Goal: Task Accomplishment & Management: Manage account settings

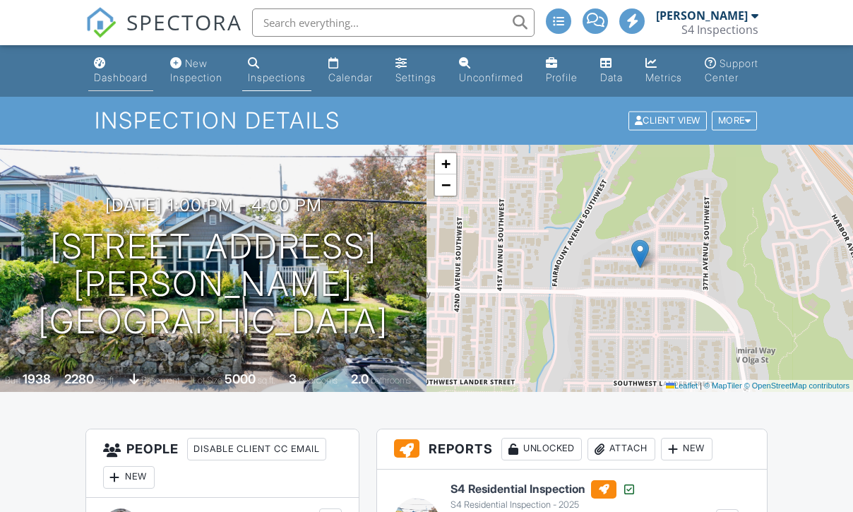
click at [109, 67] on link "Dashboard" at bounding box center [120, 71] width 65 height 40
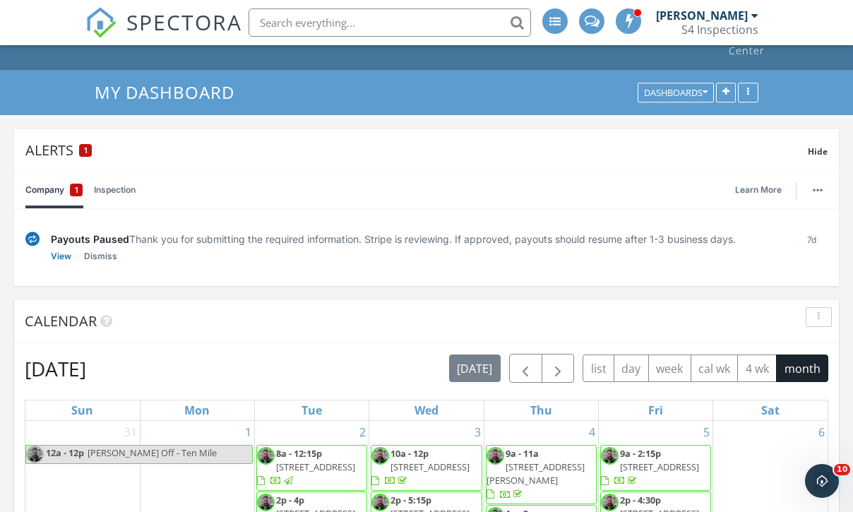
scroll to position [42, 0]
click at [53, 193] on link "Company 1" at bounding box center [53, 189] width 57 height 37
click at [65, 256] on link "View" at bounding box center [61, 255] width 20 height 14
click at [104, 259] on link "Dismiss" at bounding box center [100, 255] width 33 height 14
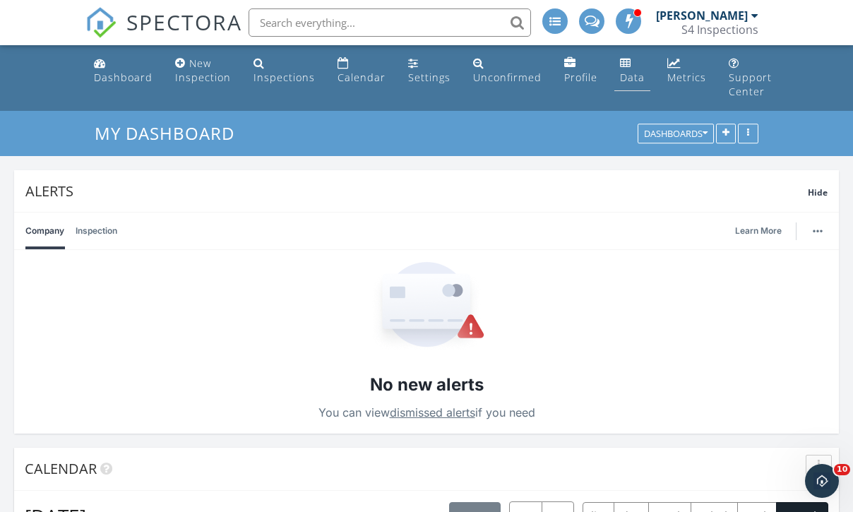
click at [620, 75] on div "Data" at bounding box center [632, 77] width 25 height 13
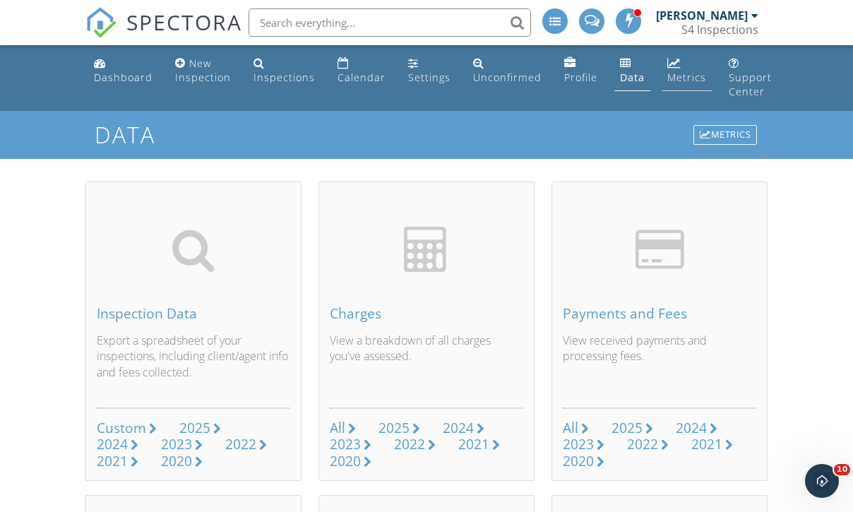
click at [661, 68] on link "Metrics" at bounding box center [686, 71] width 50 height 40
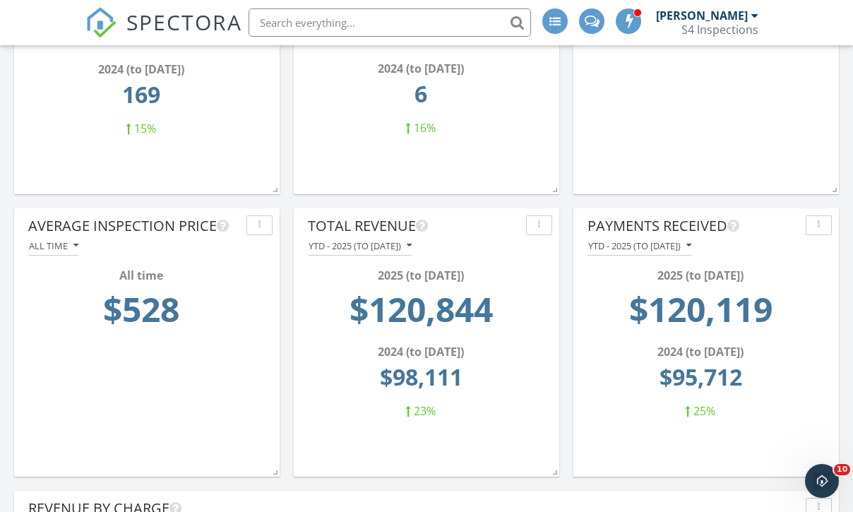
scroll to position [1028, 0]
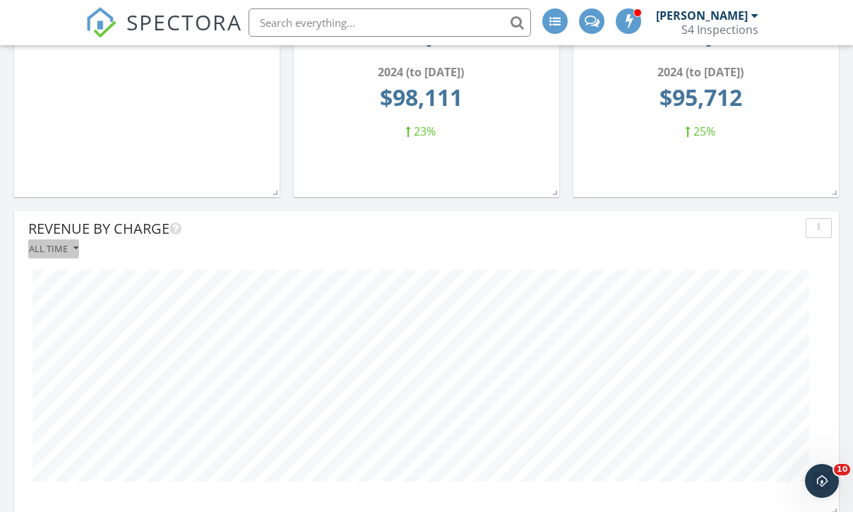
click at [66, 246] on div "All time" at bounding box center [53, 248] width 49 height 10
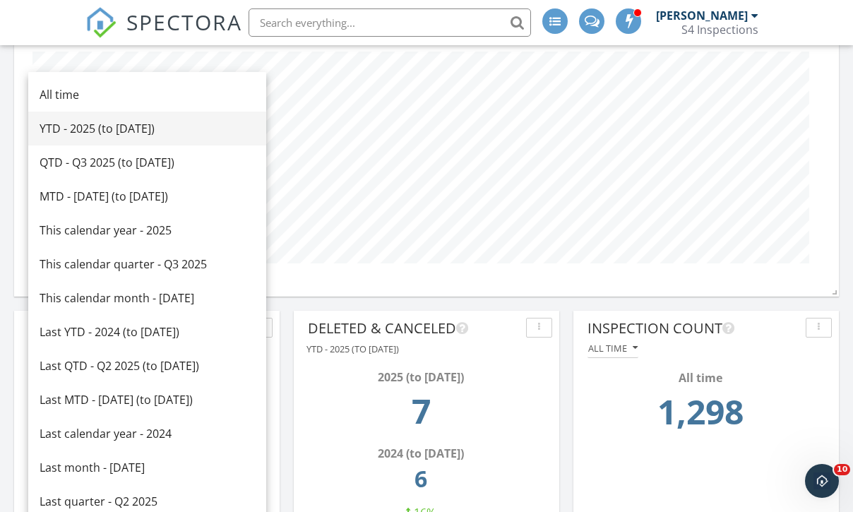
click at [97, 131] on div "YTD - 2025 (to Sep 29th)" at bounding box center [147, 128] width 215 height 17
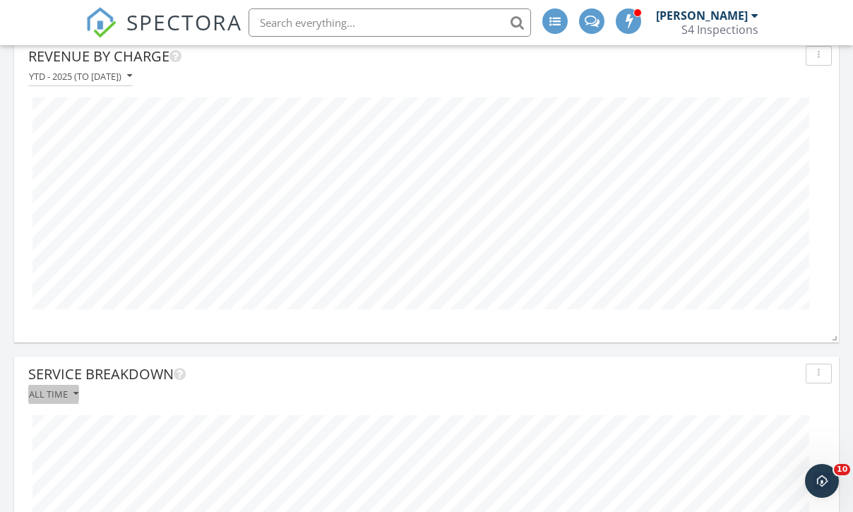
click at [66, 390] on div "All time" at bounding box center [53, 394] width 49 height 10
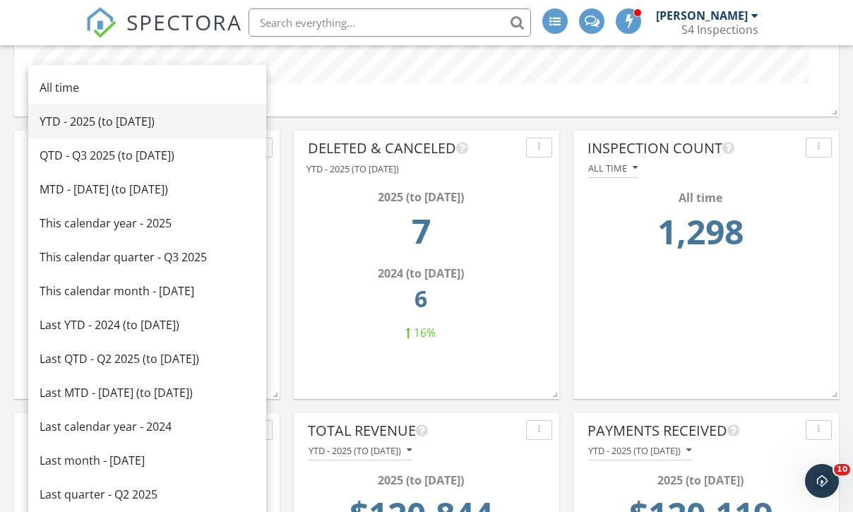
click at [94, 123] on div "YTD - 2025 (to Sep 29th)" at bounding box center [147, 121] width 215 height 17
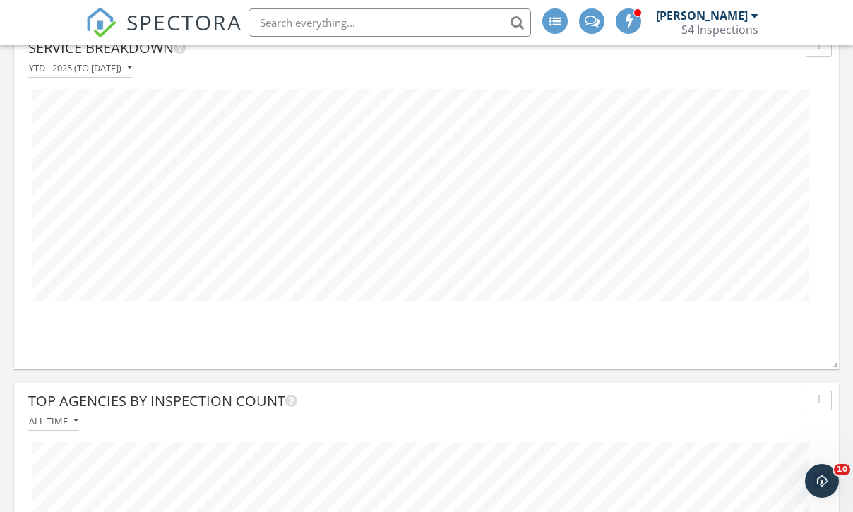
scroll to position [1900, 0]
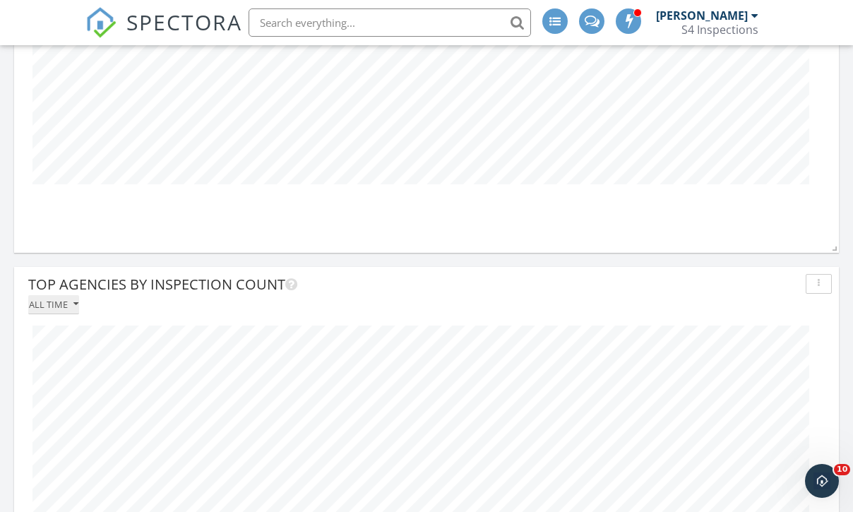
click at [54, 303] on div "All time" at bounding box center [53, 304] width 49 height 10
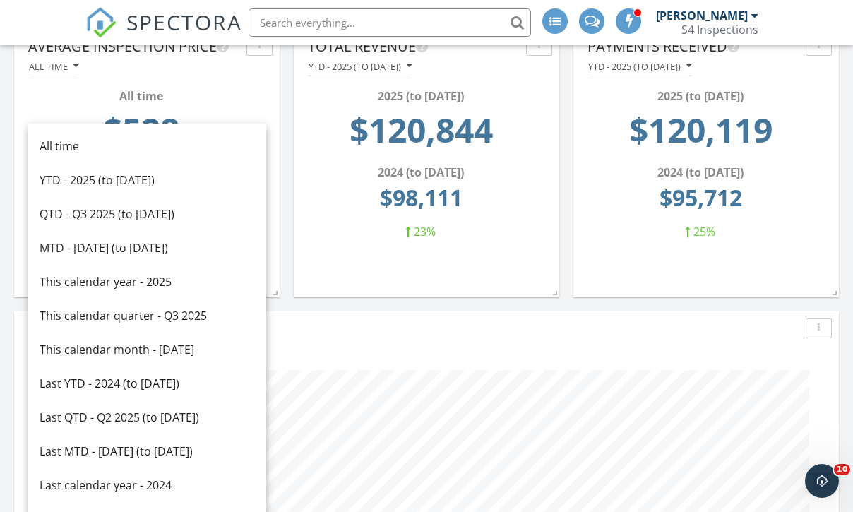
scroll to position [1039, 0]
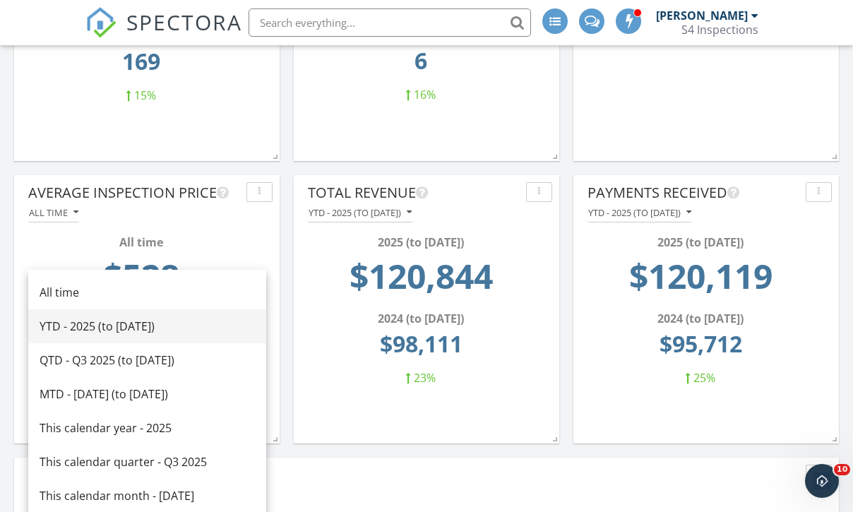
click at [71, 325] on div "YTD - 2025 (to Sep 29th)" at bounding box center [147, 326] width 215 height 17
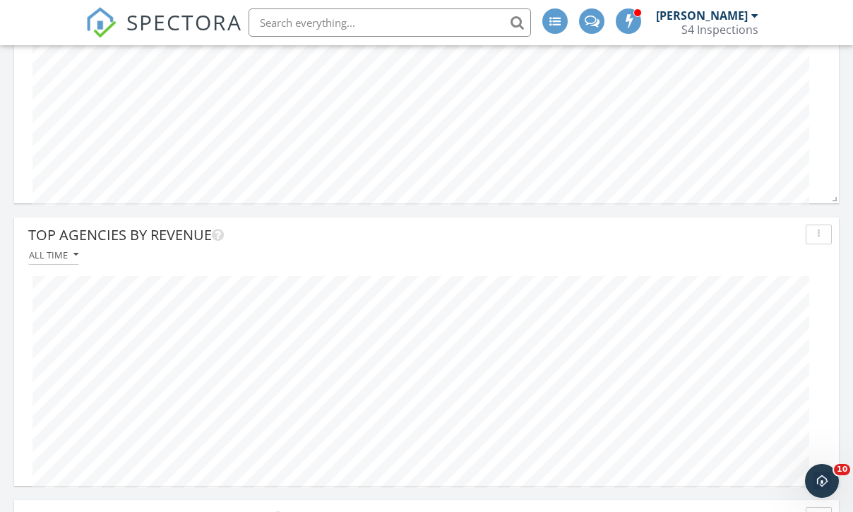
scroll to position [2256, 0]
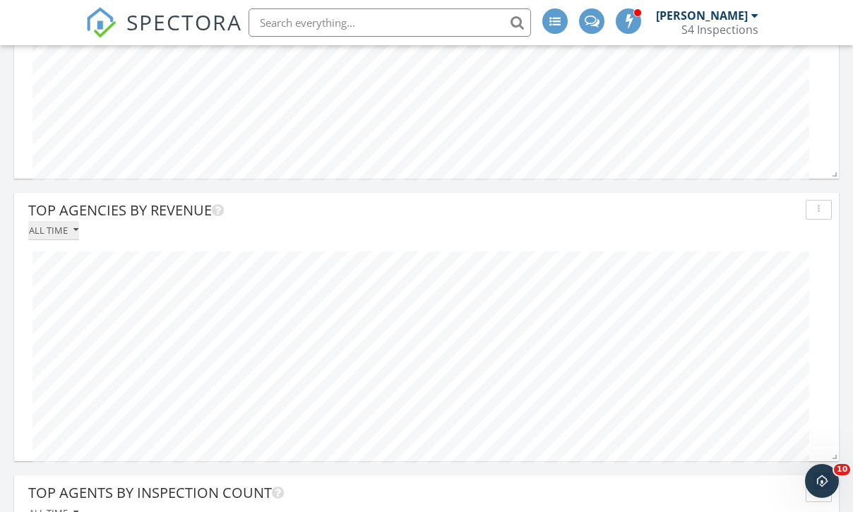
click at [52, 231] on div "All time" at bounding box center [53, 230] width 49 height 10
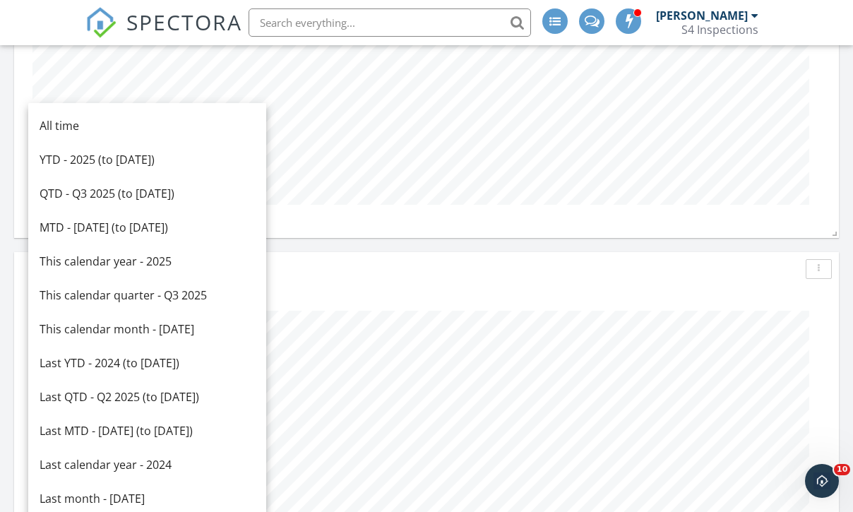
scroll to position [1544, 0]
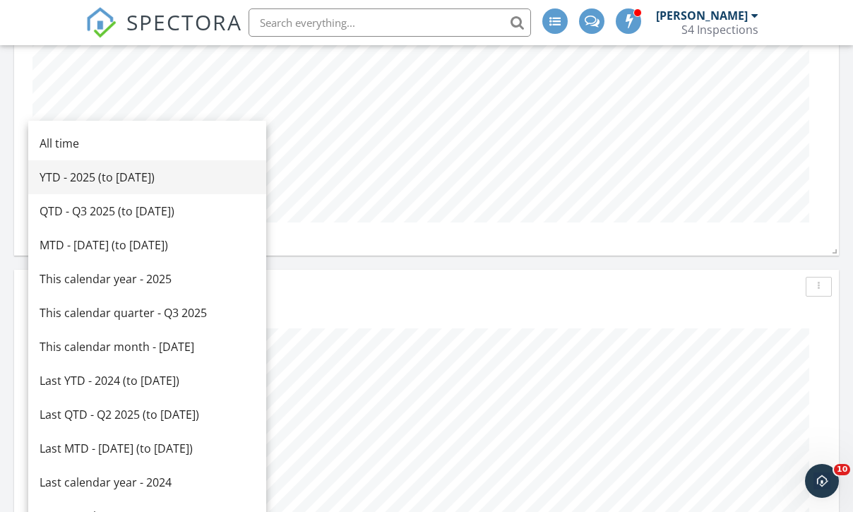
click at [117, 175] on div "YTD - 2025 (to Sep 29th)" at bounding box center [147, 177] width 215 height 17
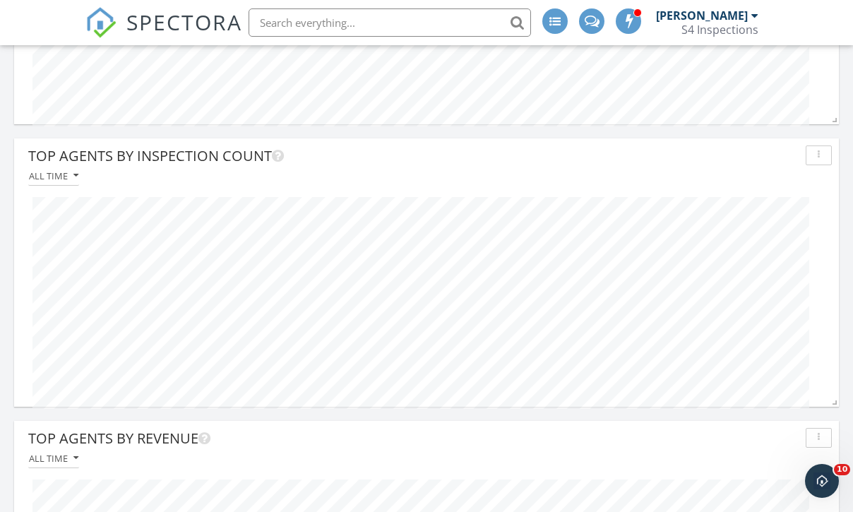
scroll to position [2608, 0]
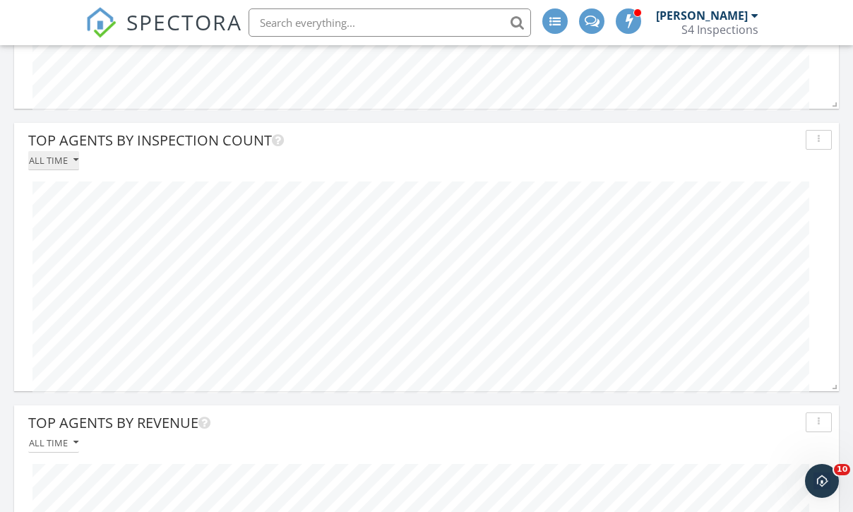
click at [66, 160] on div "All time" at bounding box center [53, 160] width 49 height 10
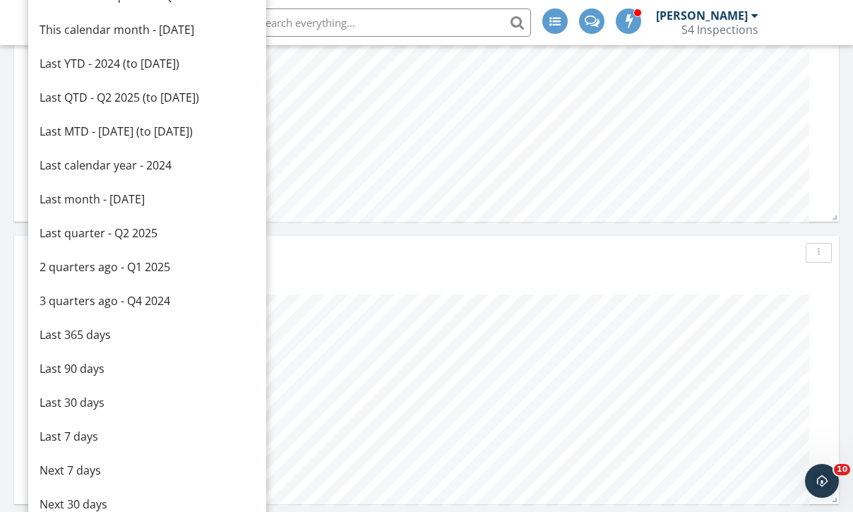
scroll to position [1948, 0]
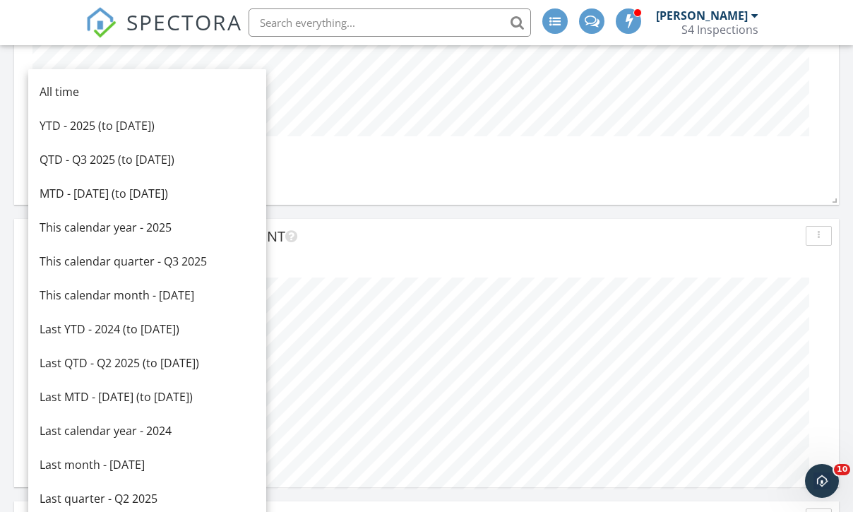
click at [362, 237] on div "Top Agencies by Inspection Count" at bounding box center [413, 236] width 771 height 21
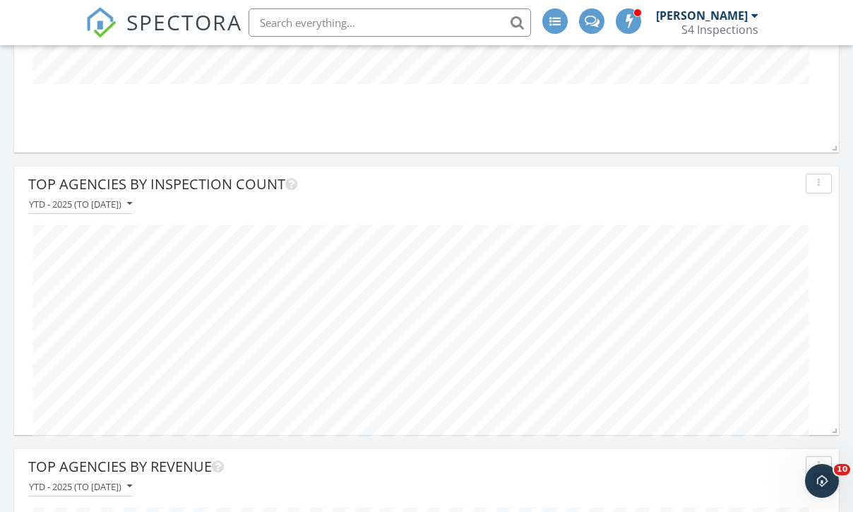
scroll to position [1999, 0]
click at [75, 208] on div "YTD - 2025 (to Sep 29th)" at bounding box center [80, 205] width 103 height 10
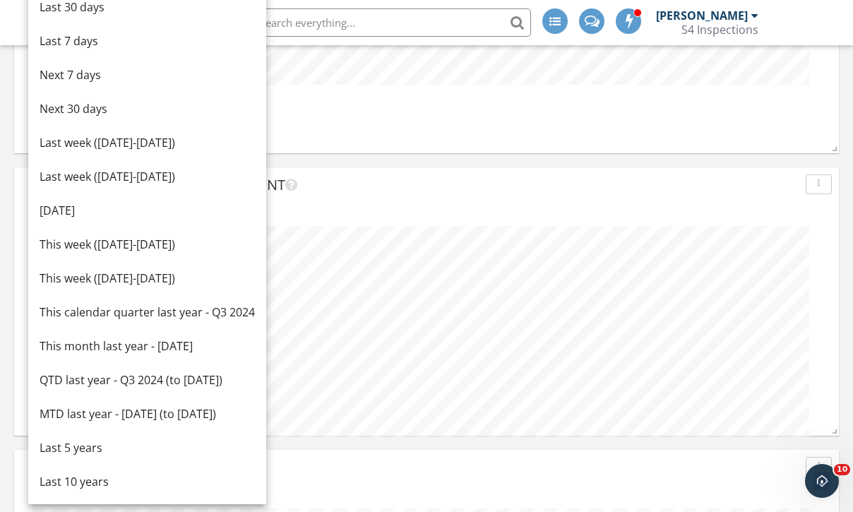
click at [390, 190] on div "Top Agencies by Inspection Count" at bounding box center [413, 184] width 771 height 21
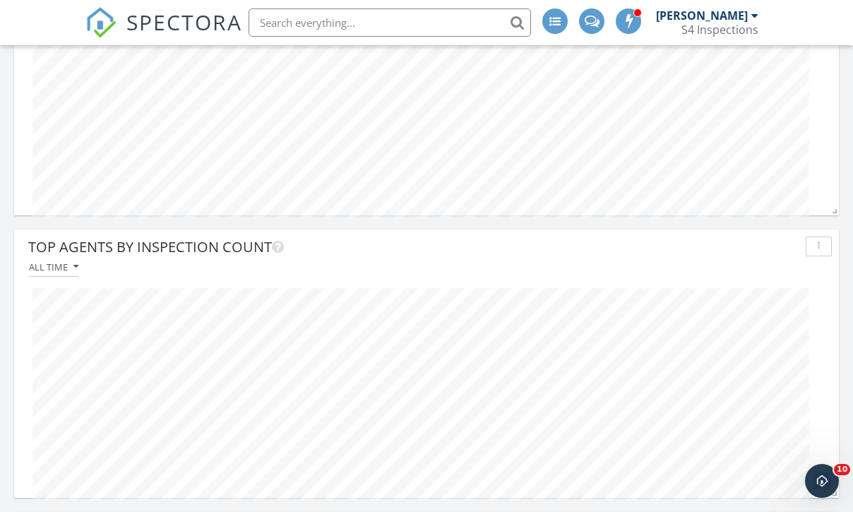
scroll to position [2502, 0]
click at [66, 261] on div "All time" at bounding box center [53, 266] width 49 height 10
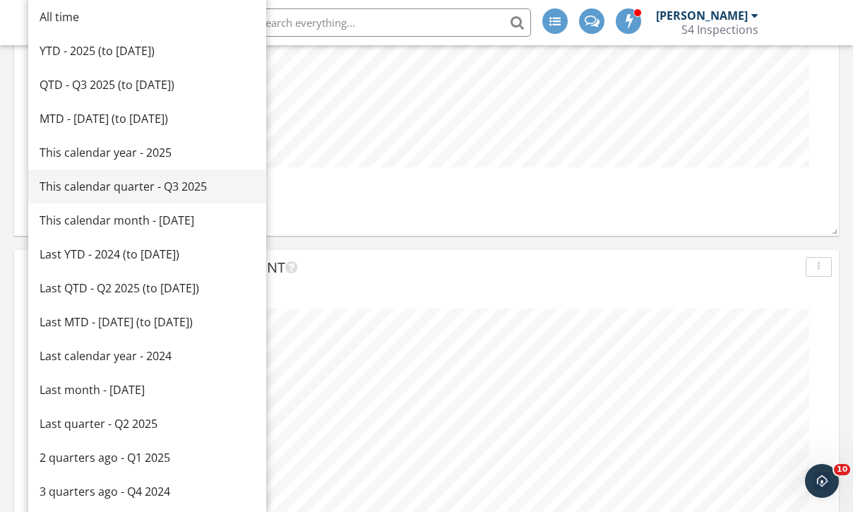
scroll to position [1913, 0]
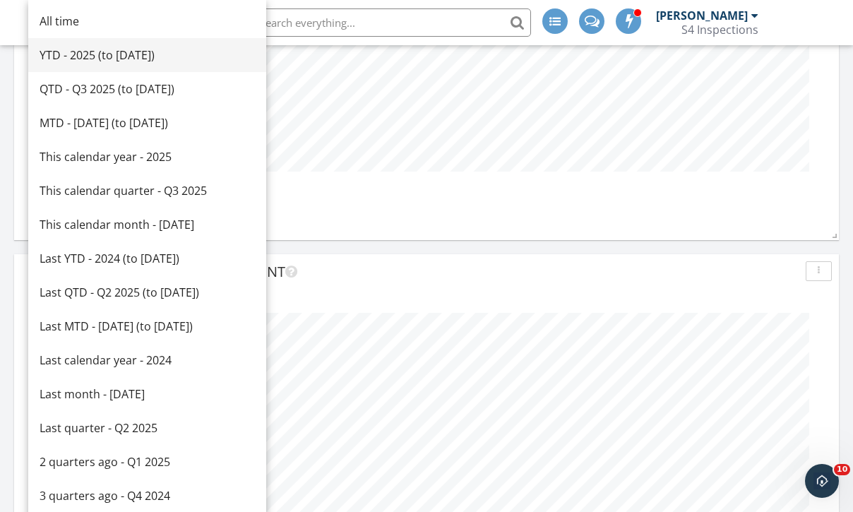
click at [81, 59] on div "YTD - 2025 (to Sep 29th)" at bounding box center [147, 55] width 215 height 17
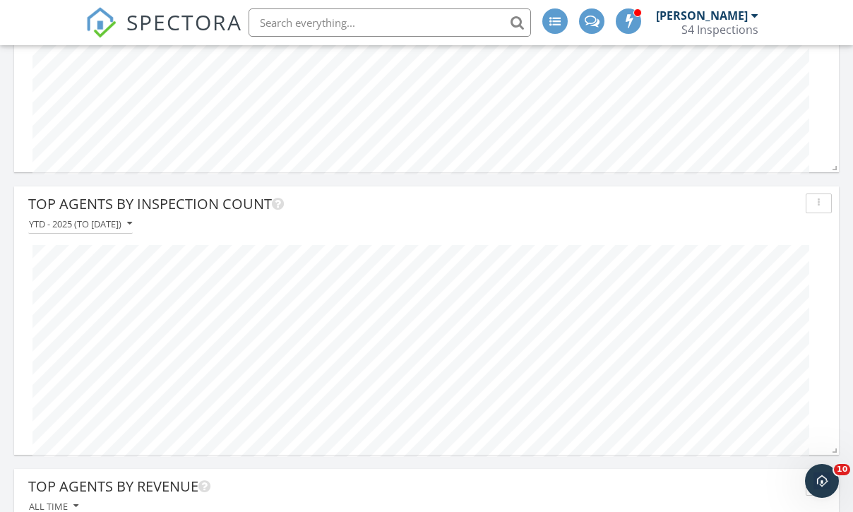
scroll to position [2584, 0]
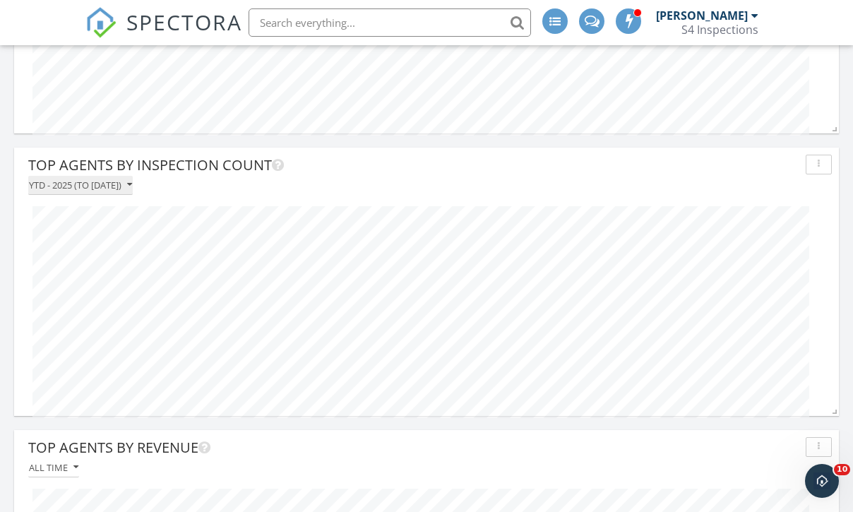
click at [110, 188] on div "YTD - 2025 (to Sep 29th)" at bounding box center [80, 185] width 103 height 10
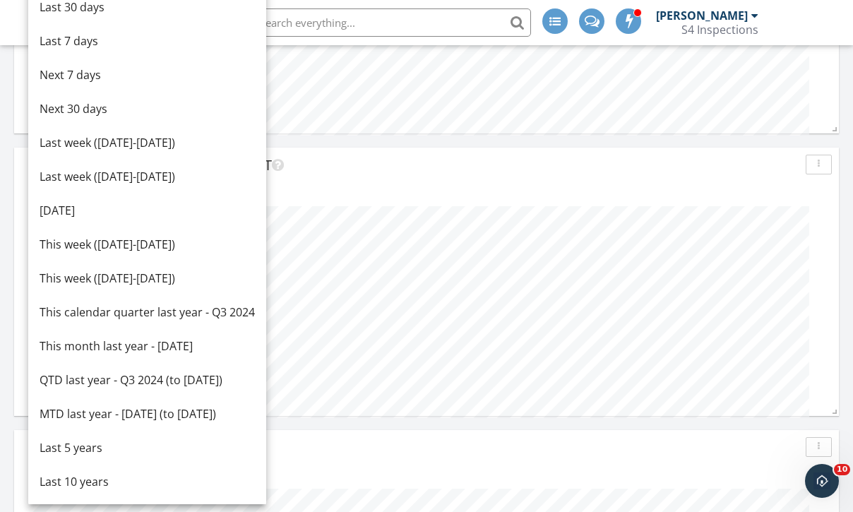
click at [383, 186] on div "YTD - 2025 (to Sep 29th)" at bounding box center [426, 185] width 810 height 19
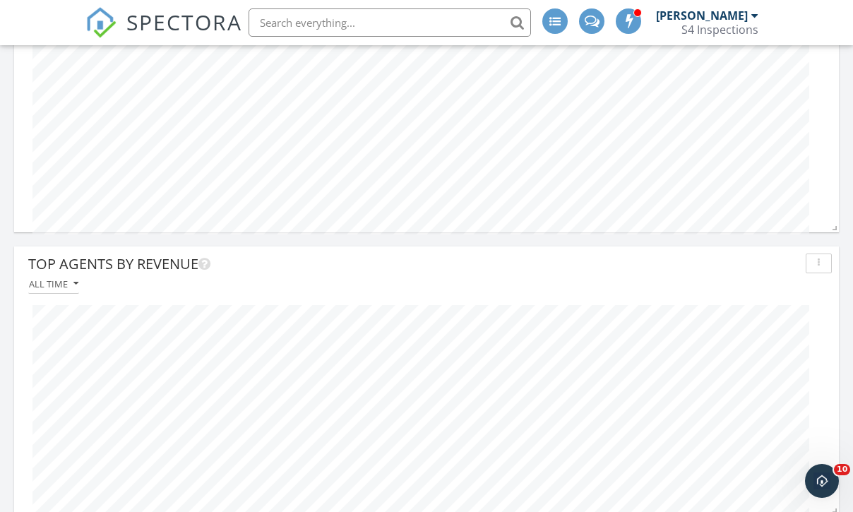
scroll to position [2770, 0]
click at [69, 286] on button "All time" at bounding box center [53, 281] width 51 height 19
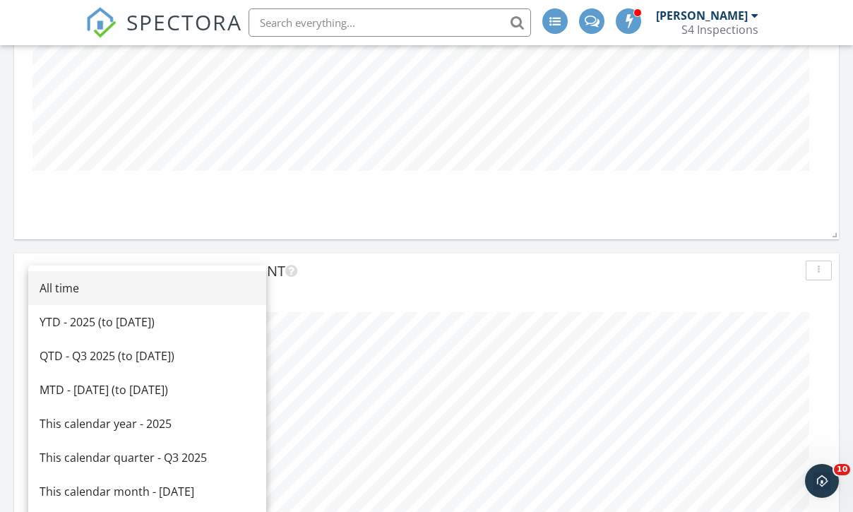
scroll to position [1914, 0]
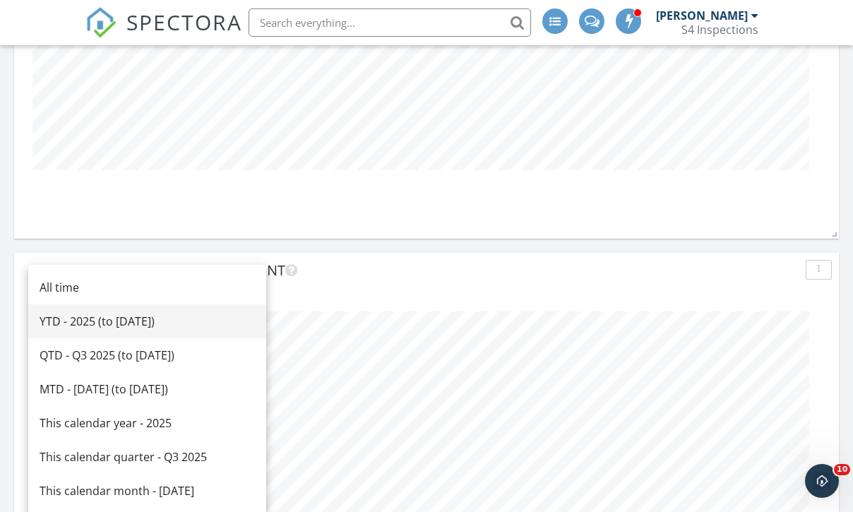
click at [74, 317] on div "YTD - 2025 (to Sep 29th)" at bounding box center [147, 321] width 215 height 17
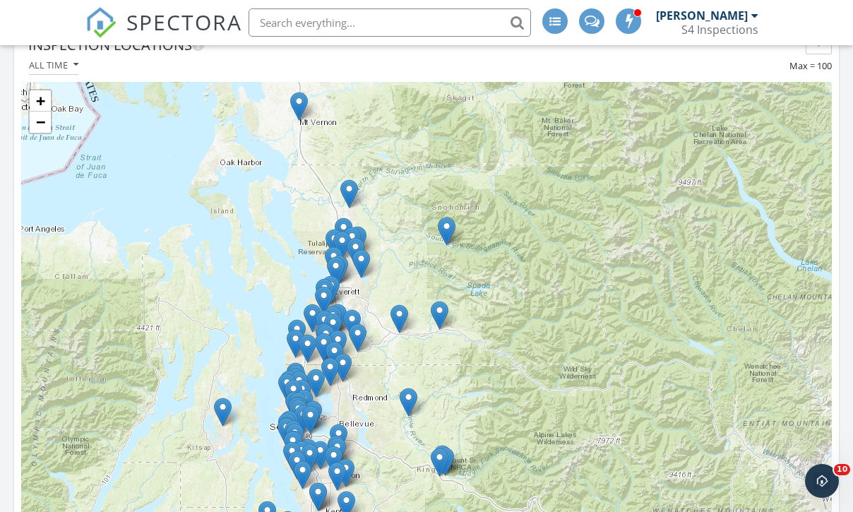
scroll to position [3507, 0]
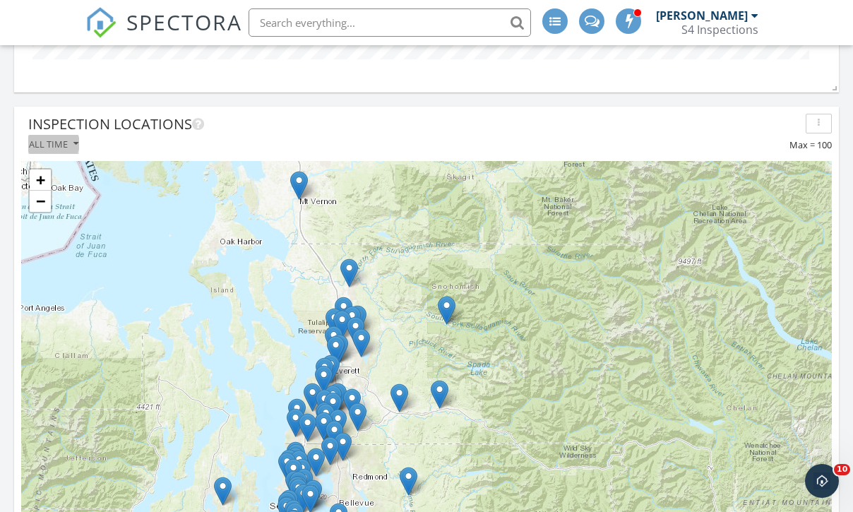
click at [64, 145] on div "All time" at bounding box center [53, 144] width 49 height 10
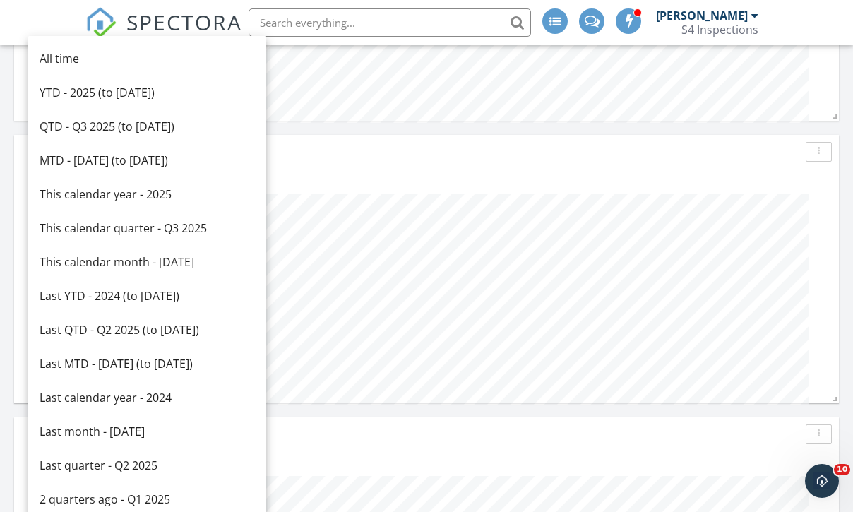
scroll to position [2856, 0]
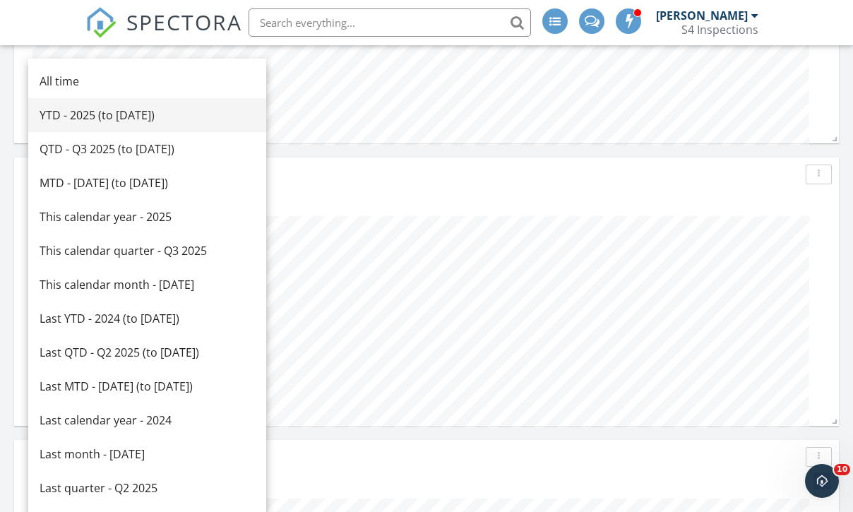
click at [68, 123] on div "YTD - 2025 (to Sep 29th)" at bounding box center [147, 115] width 215 height 17
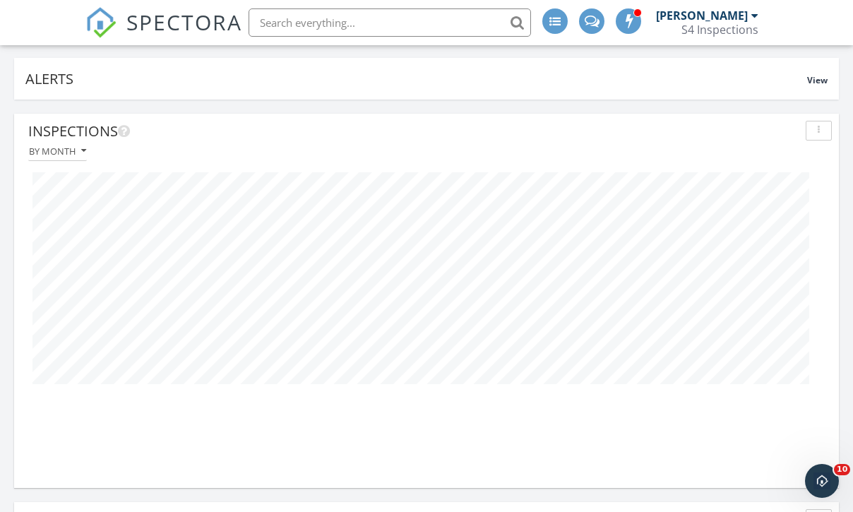
scroll to position [0, 0]
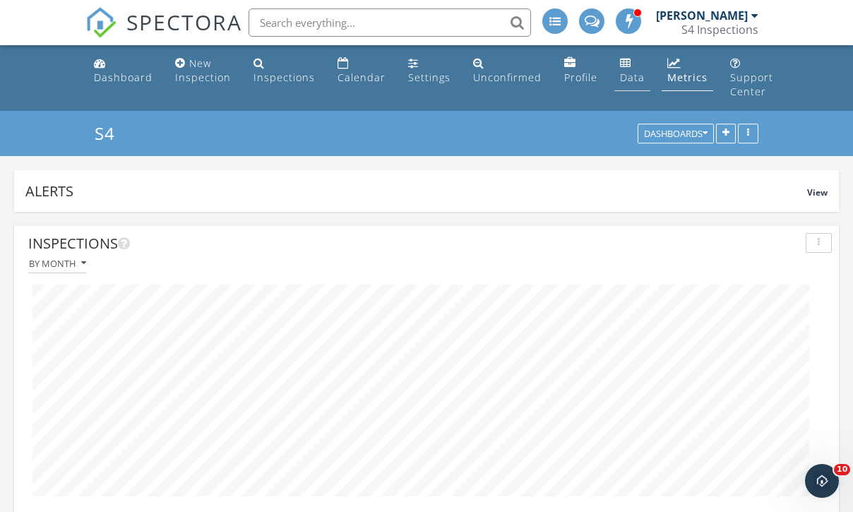
click at [620, 73] on div "Data" at bounding box center [632, 77] width 25 height 13
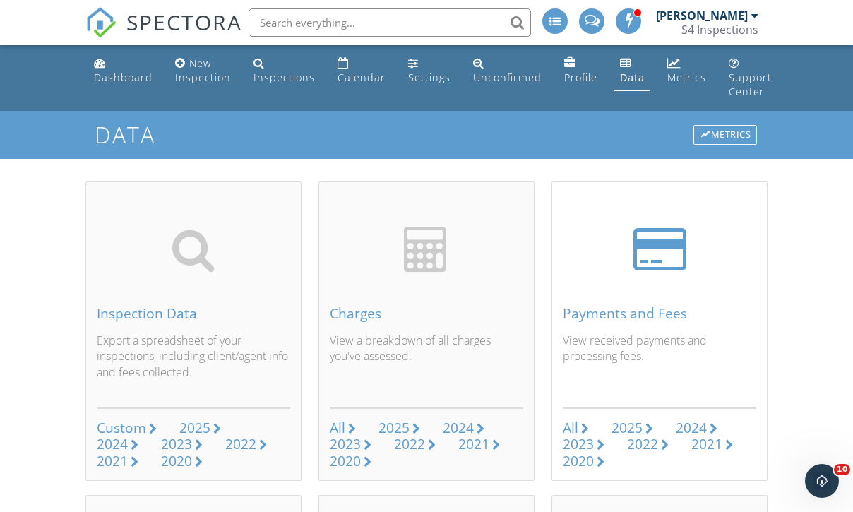
click at [571, 426] on div "All" at bounding box center [570, 427] width 16 height 19
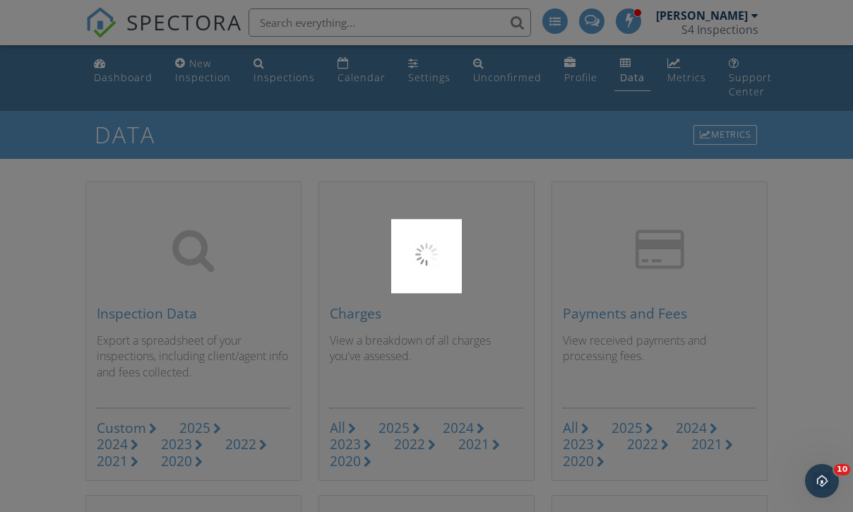
click at [95, 20] on div at bounding box center [426, 256] width 853 height 512
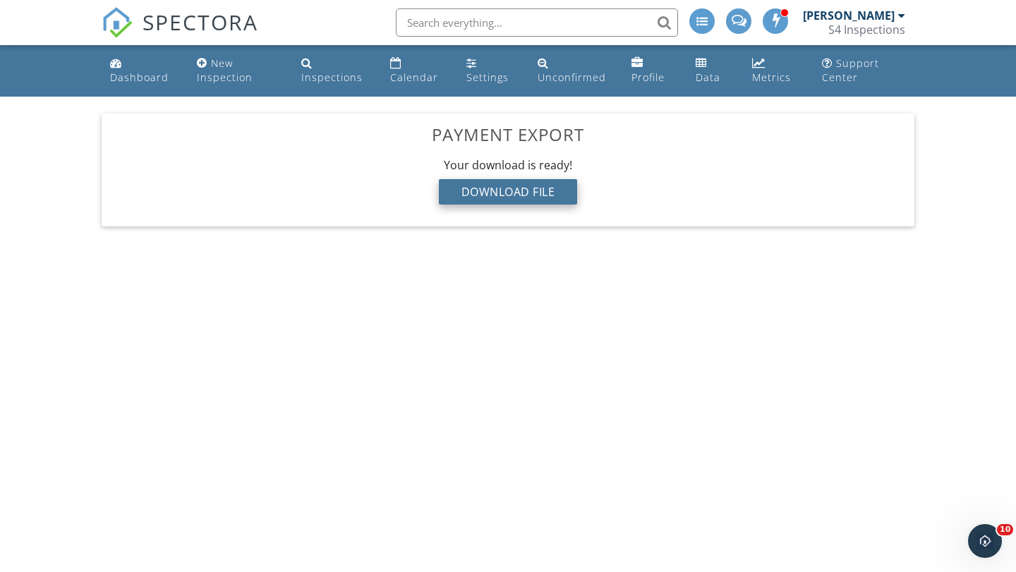
click at [523, 191] on div "Download File" at bounding box center [508, 191] width 139 height 25
click at [140, 72] on div "Dashboard" at bounding box center [139, 77] width 59 height 13
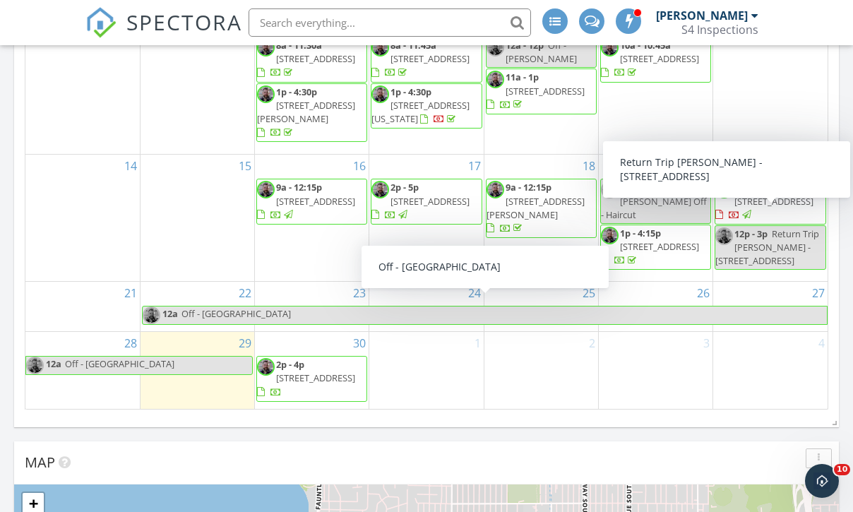
scroll to position [493, 0]
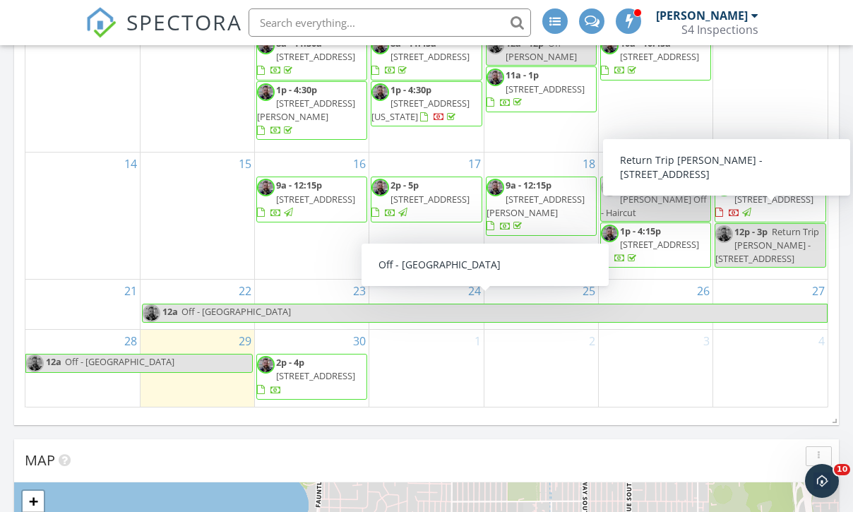
click at [275, 246] on div "16 9a - 12:15p 33304 33rd Pl SW, Federal Way 98023" at bounding box center [312, 215] width 114 height 126
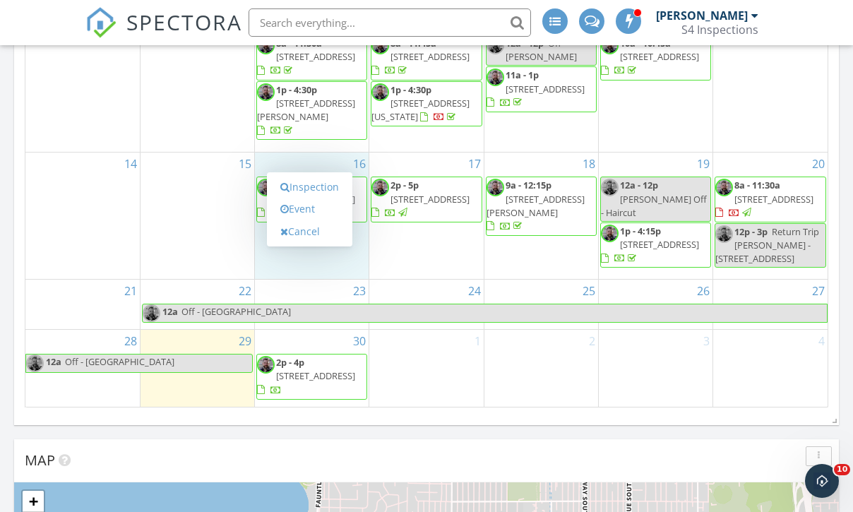
click at [689, 355] on div "3" at bounding box center [655, 368] width 114 height 77
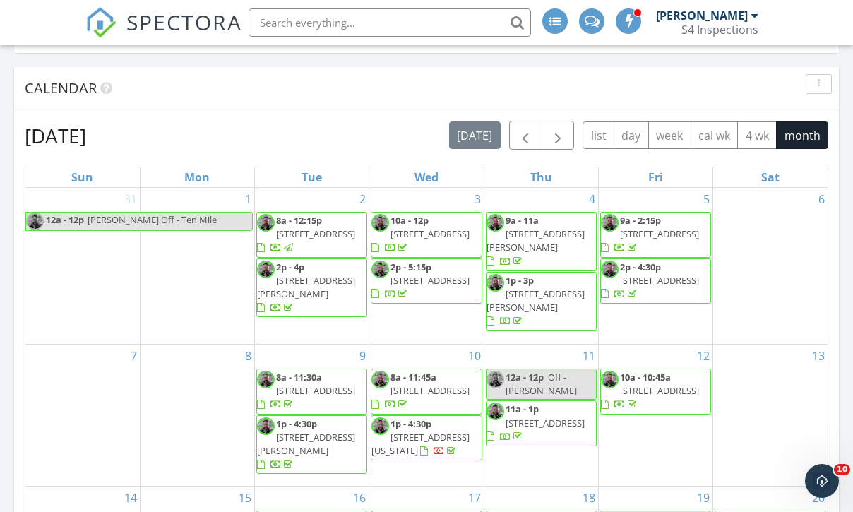
scroll to position [157, 0]
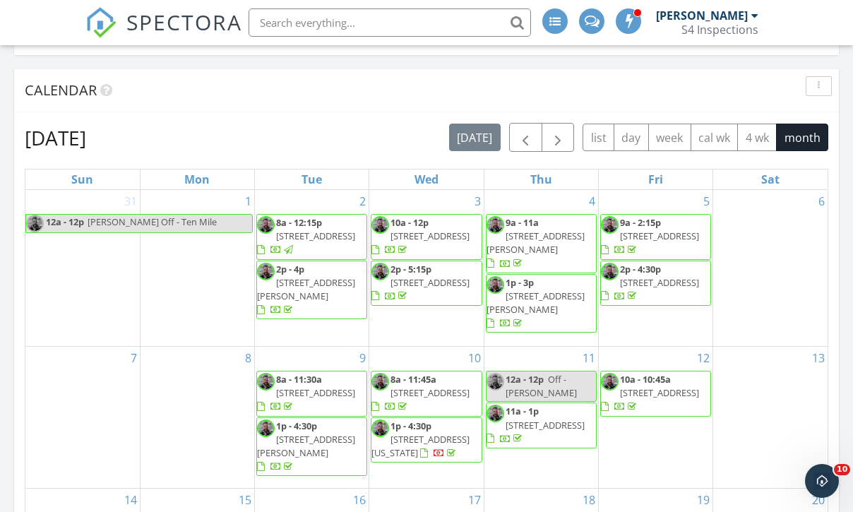
click at [311, 231] on span "12042 26th Ave S , Seattle 98146" at bounding box center [315, 235] width 79 height 13
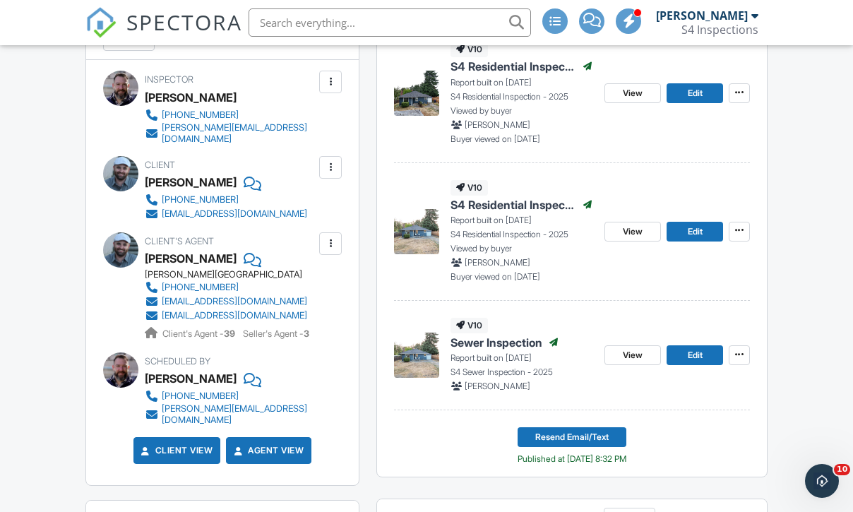
scroll to position [582, 0]
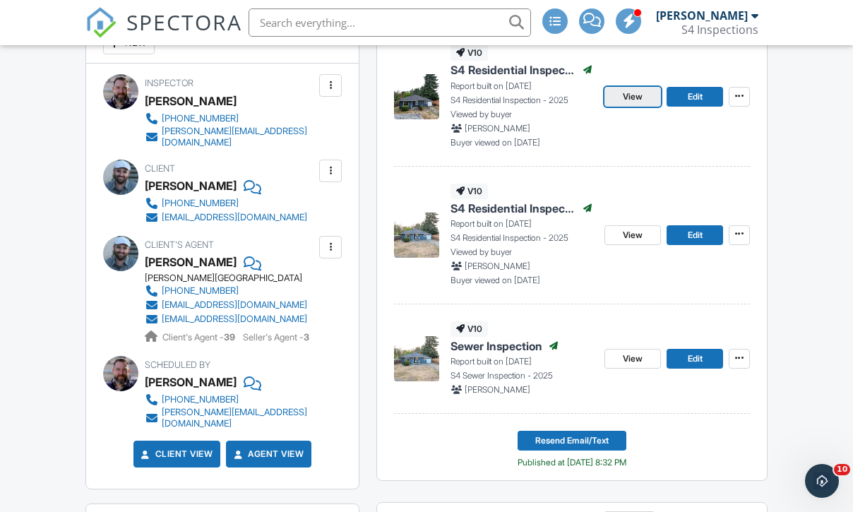
click at [626, 104] on span "View" at bounding box center [632, 97] width 20 height 14
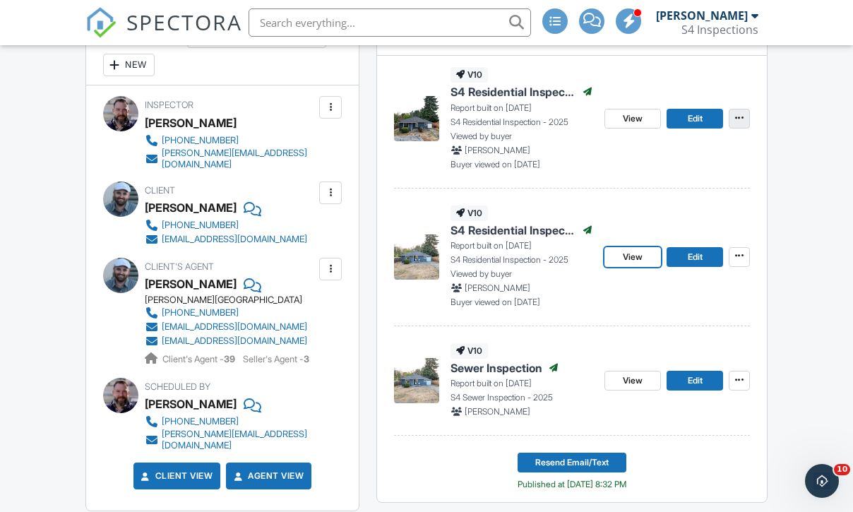
click at [741, 123] on icon at bounding box center [739, 118] width 8 height 10
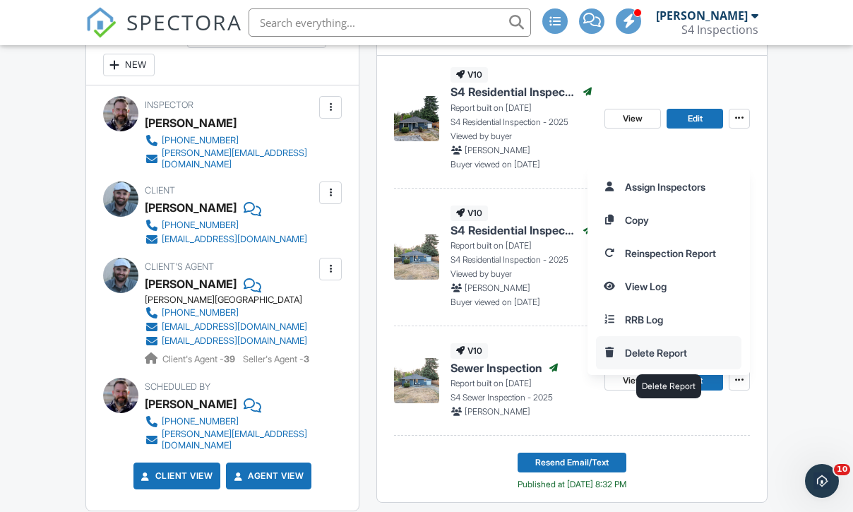
click at [698, 348] on input "Delete Report" at bounding box center [668, 353] width 144 height 32
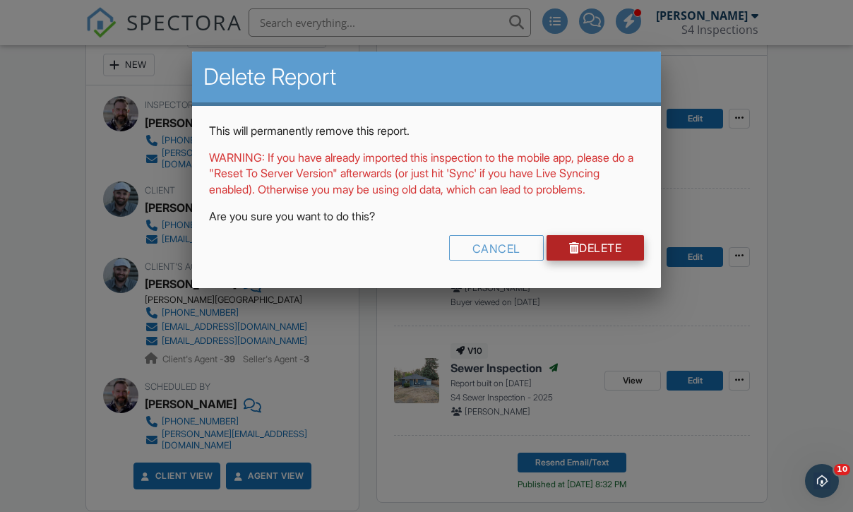
click at [618, 260] on link "Delete" at bounding box center [595, 247] width 98 height 25
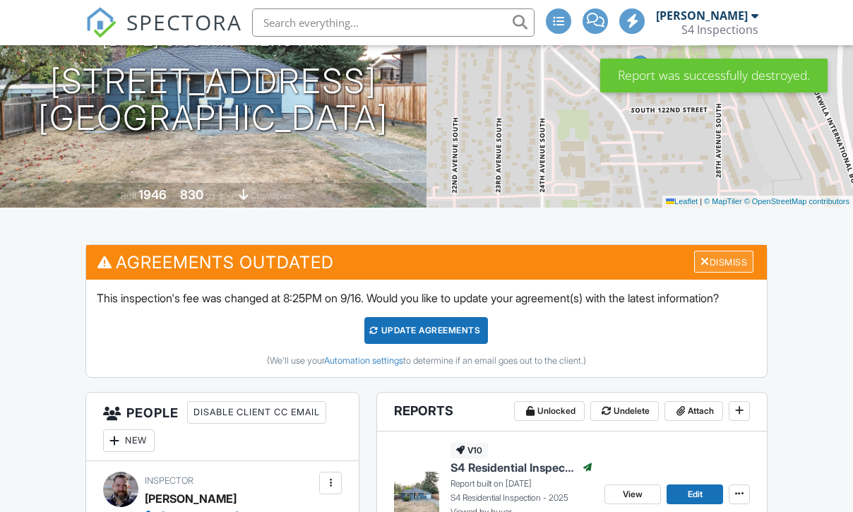
click at [712, 272] on div "Dismiss" at bounding box center [723, 262] width 59 height 22
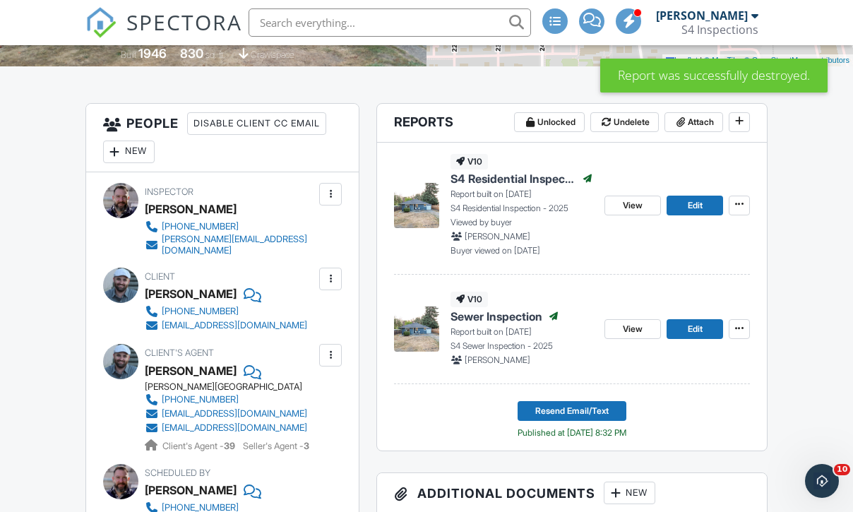
scroll to position [325, 0]
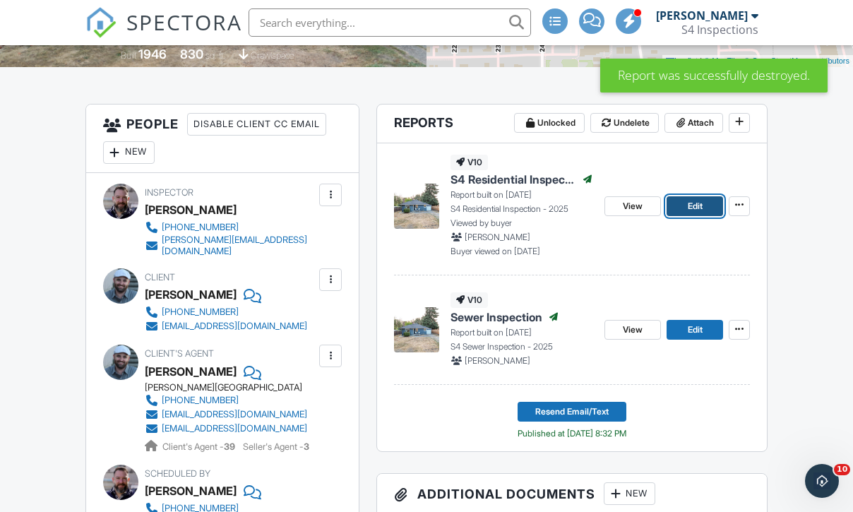
click at [693, 213] on span "Edit" at bounding box center [694, 206] width 15 height 14
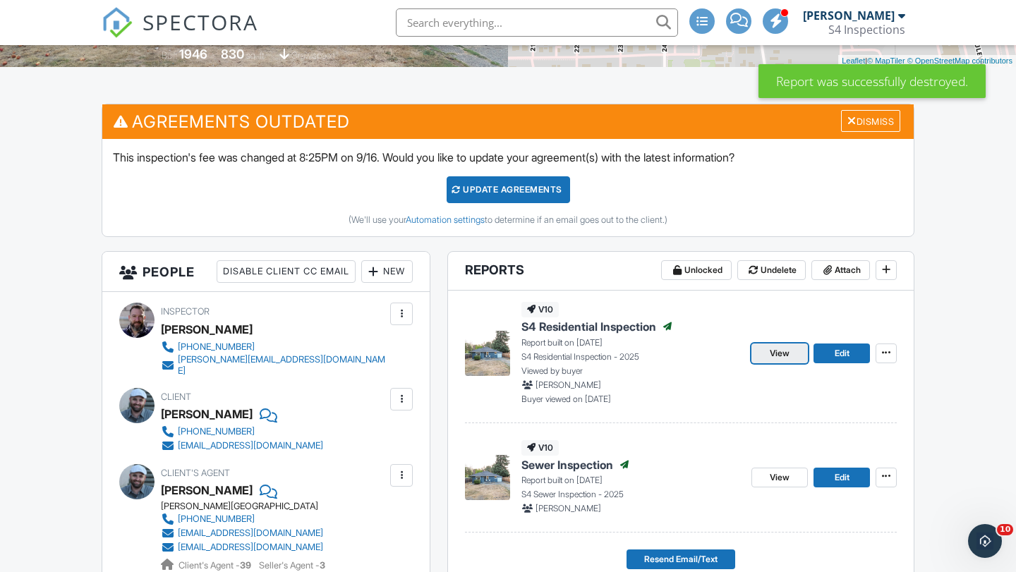
click at [781, 351] on span "View" at bounding box center [780, 354] width 20 height 14
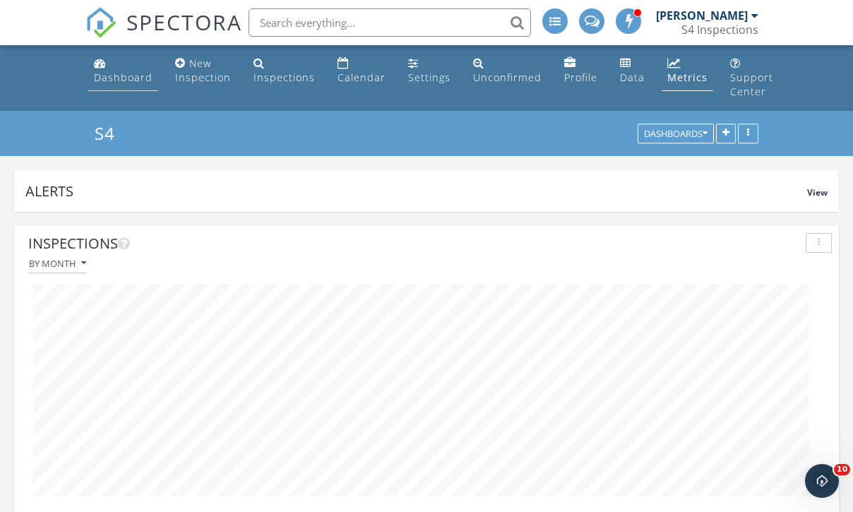
click at [111, 71] on div "Dashboard" at bounding box center [123, 77] width 59 height 13
